Goal: Find specific fact: Find specific fact

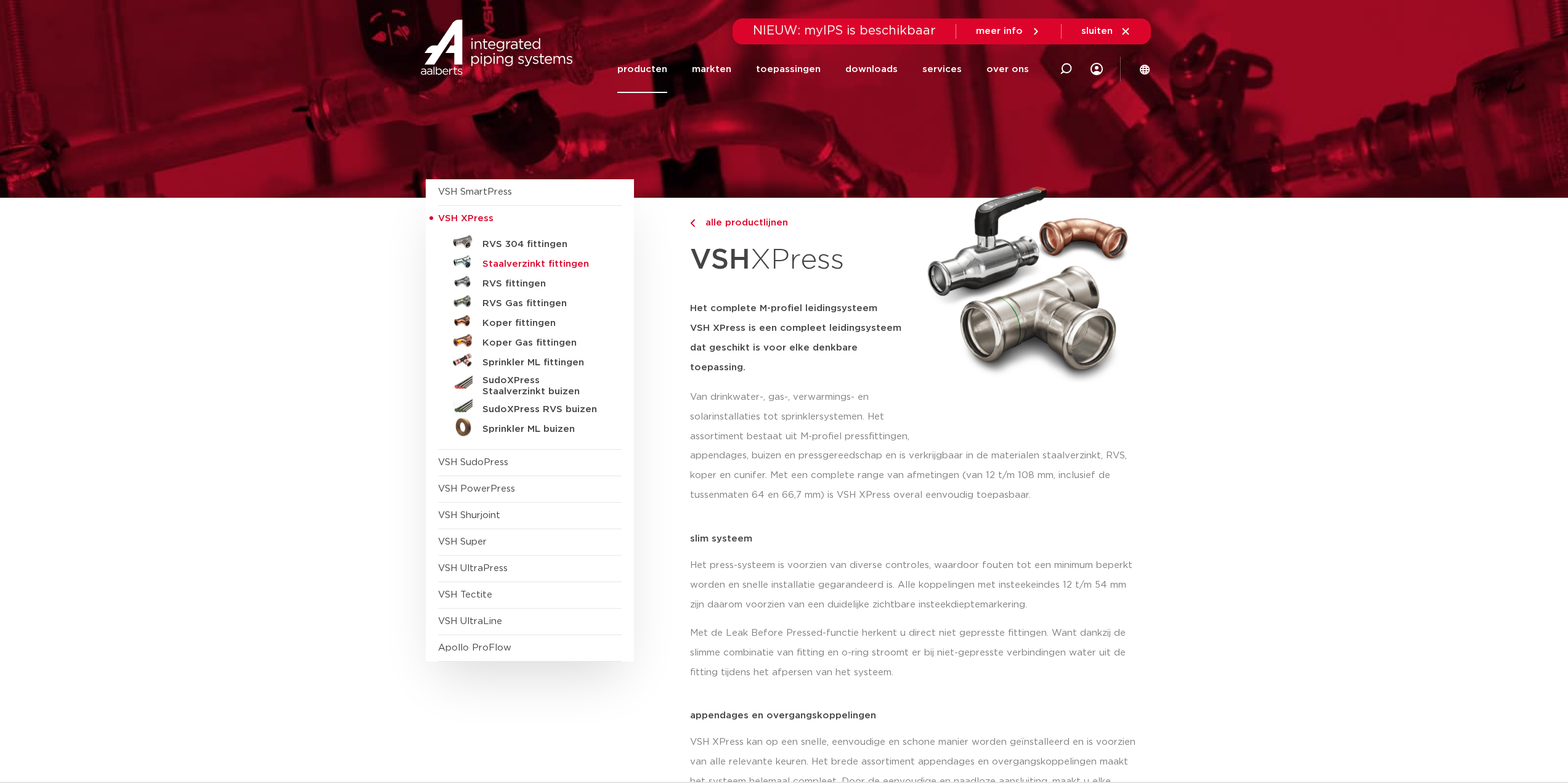
click at [540, 263] on h5 "Staalverzinkt fittingen" at bounding box center [543, 264] width 122 height 11
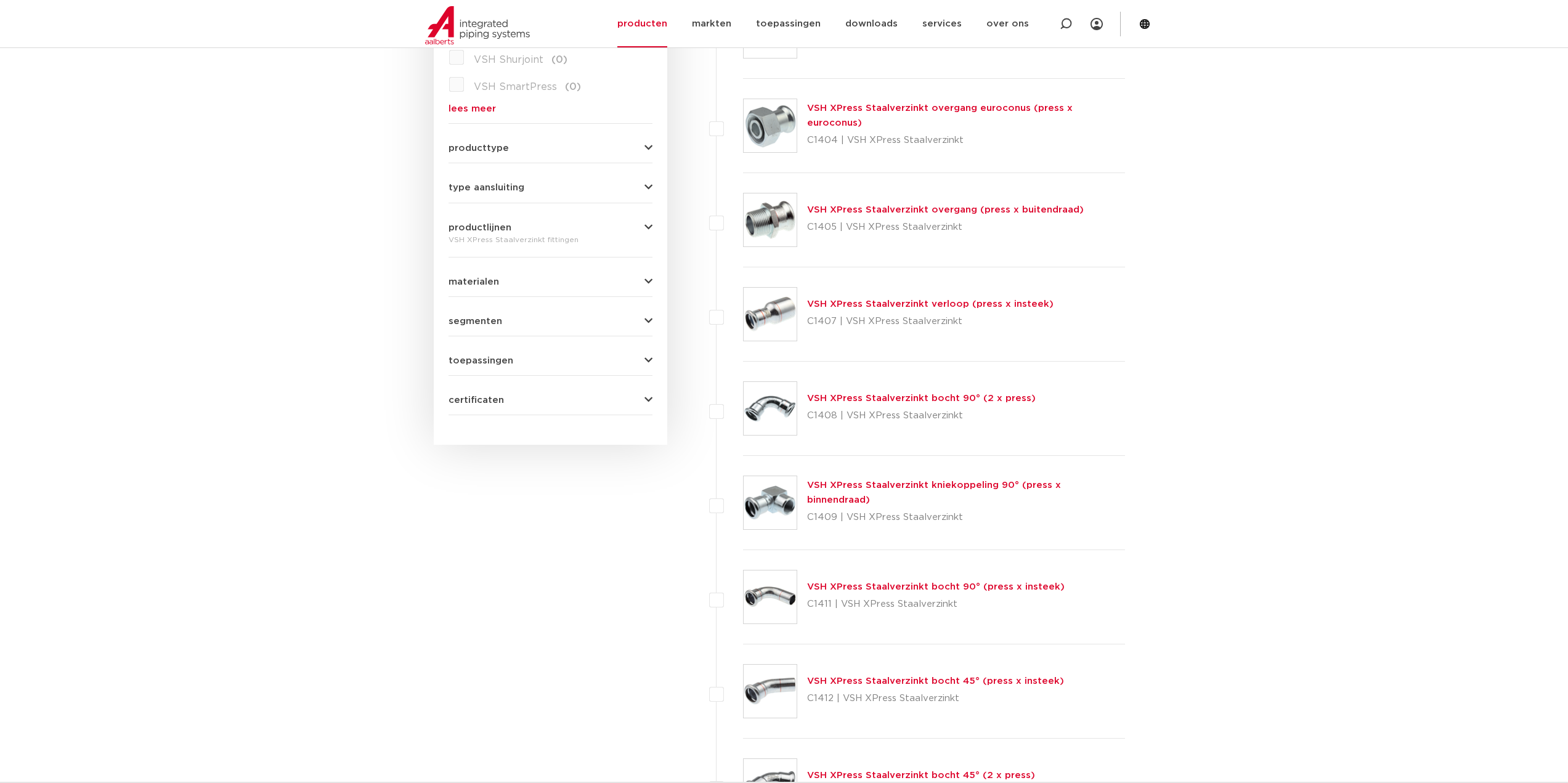
scroll to position [493, 0]
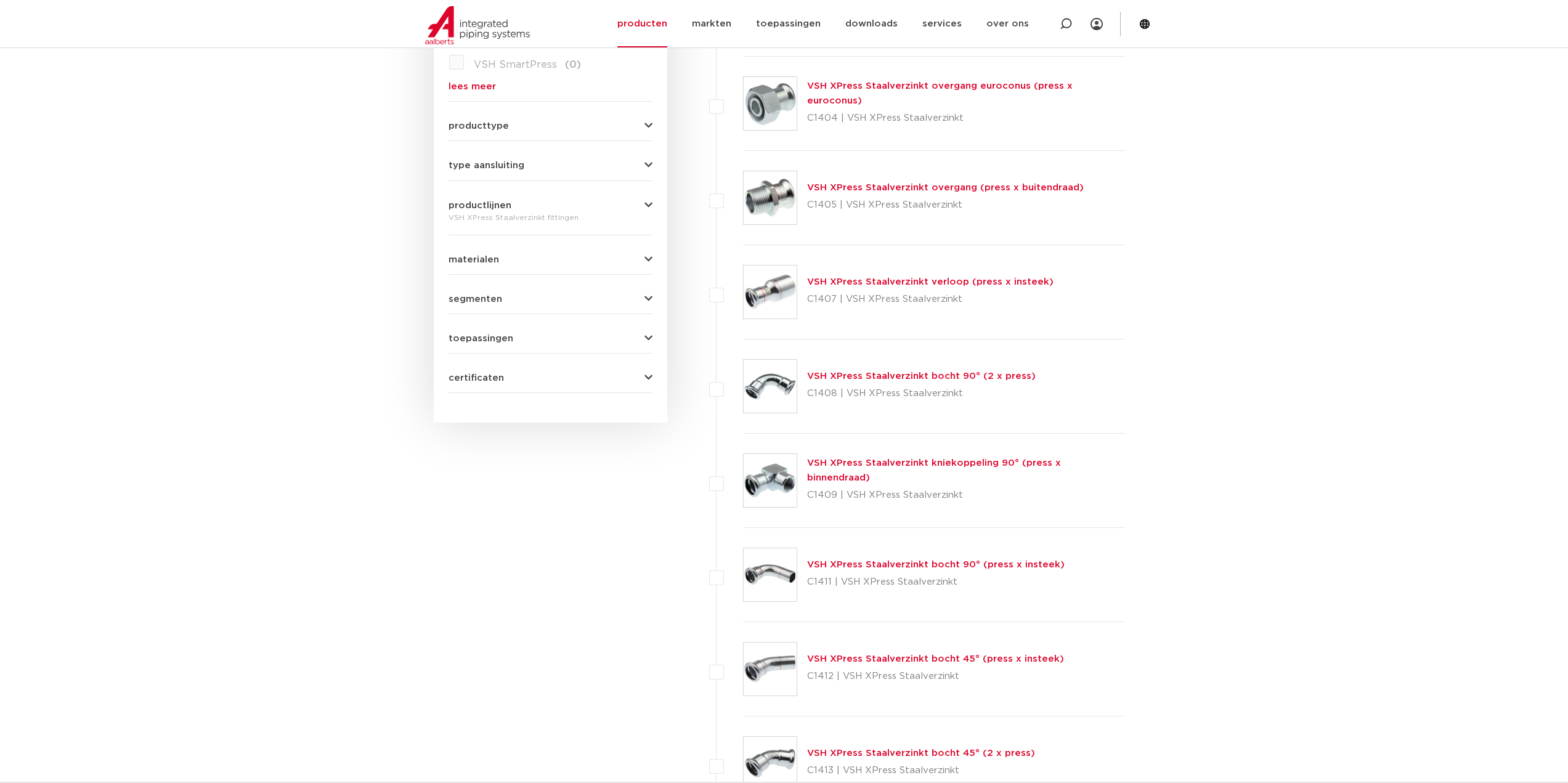
click at [859, 373] on link "VSH XPress Staalverzinkt bocht 90° (2 x press)" at bounding box center [922, 376] width 229 height 10
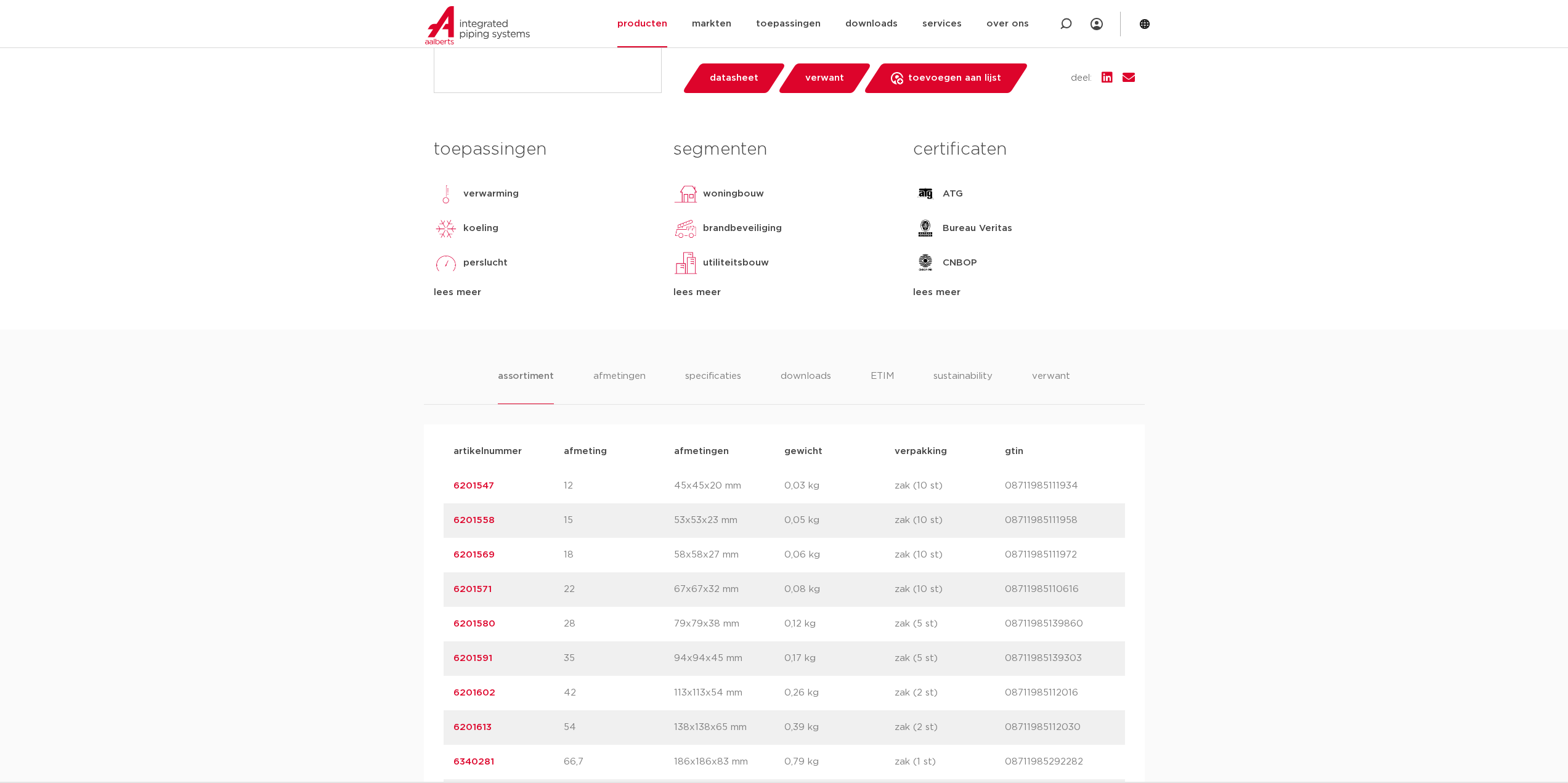
scroll to position [493, 0]
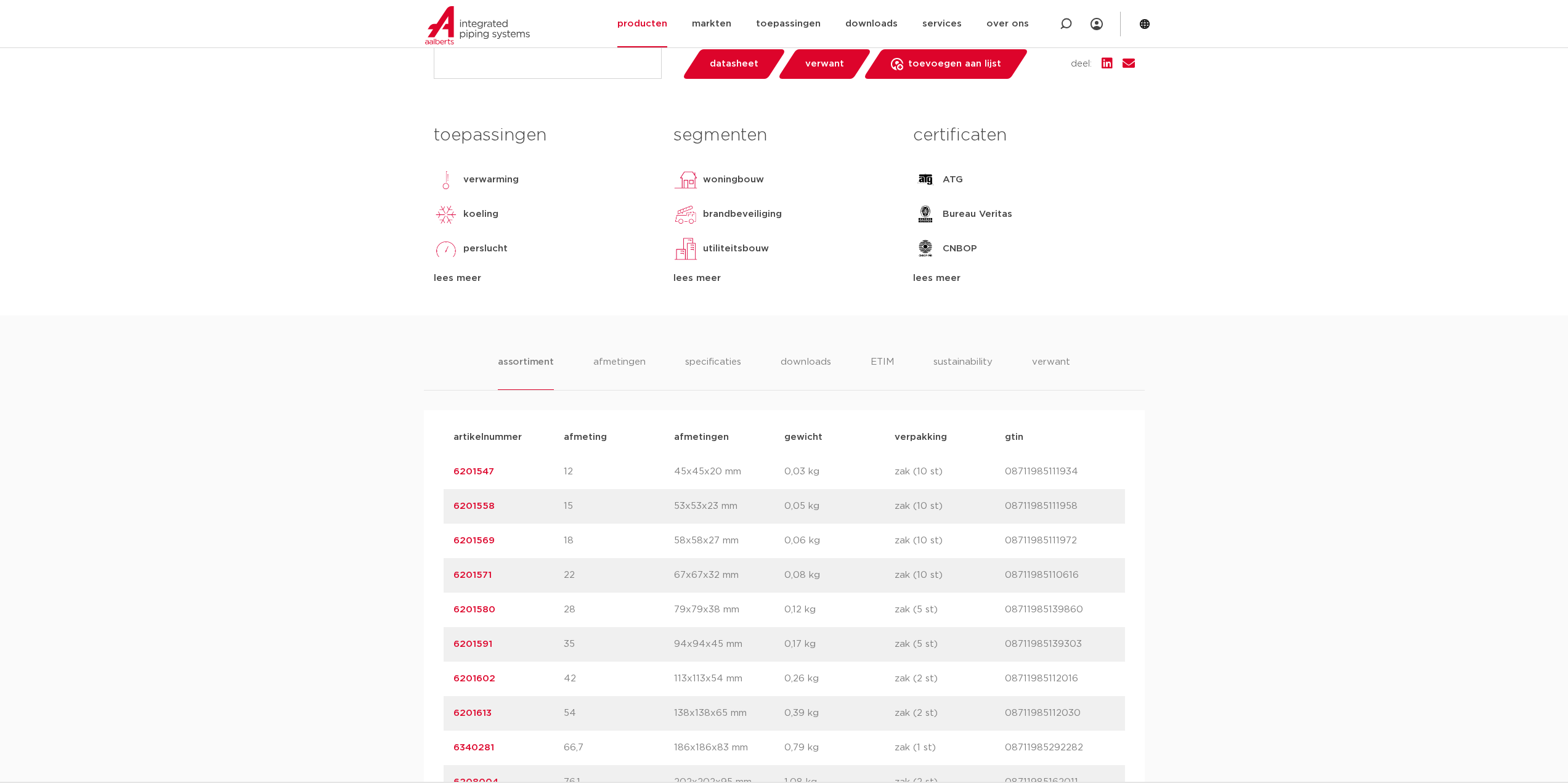
drag, startPoint x: 505, startPoint y: 610, endPoint x: 444, endPoint y: 610, distance: 61.0
click at [444, 610] on div "artikelnummer 6201580 afmeting 28 [GEOGRAPHIC_DATA] 79x79x38 mm gewicht 0,12 kg…" at bounding box center [784, 610] width 681 height 35
copy link "6201580"
